Goal: Complete application form

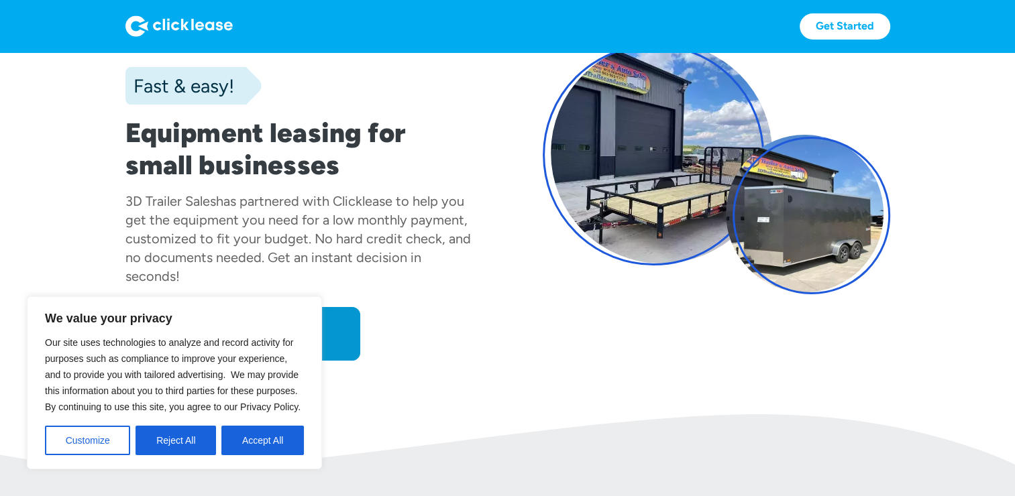
scroll to position [124, 0]
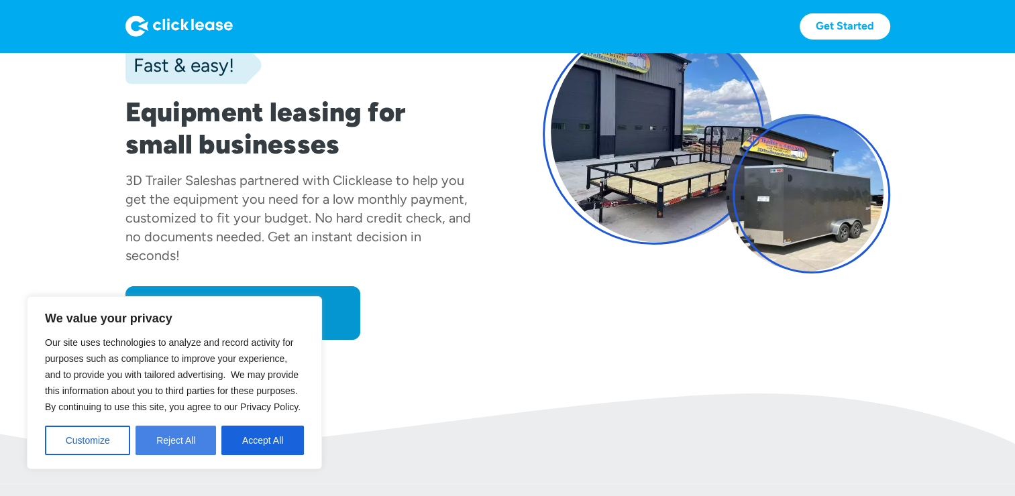
click at [169, 437] on button "Reject All" at bounding box center [175, 441] width 80 height 30
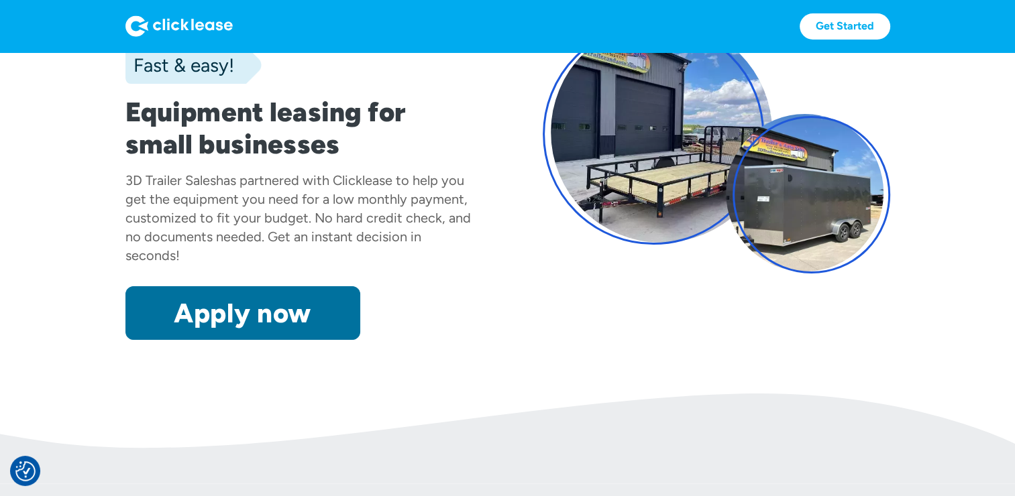
click at [257, 302] on link "Apply now" at bounding box center [242, 313] width 235 height 54
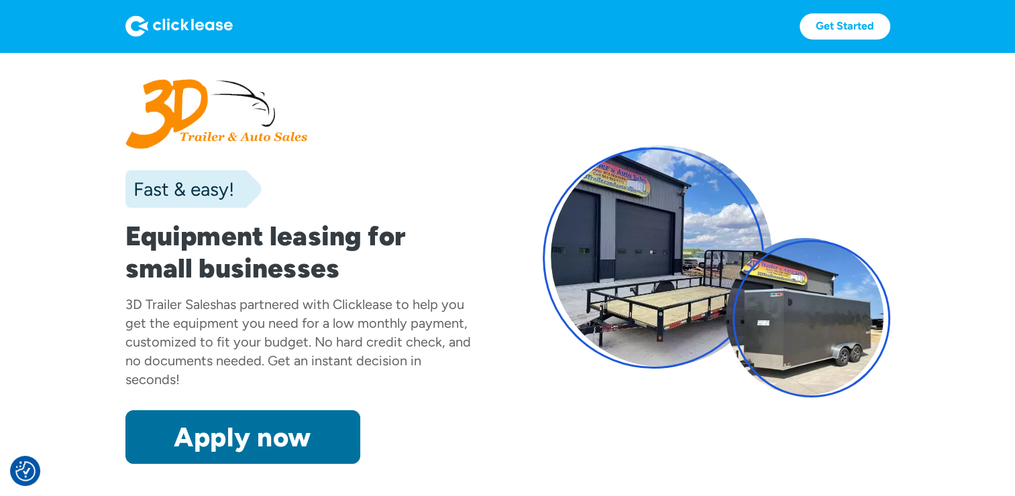
click at [166, 415] on link "Apply now" at bounding box center [242, 437] width 235 height 54
